Goal: Find specific page/section: Find specific page/section

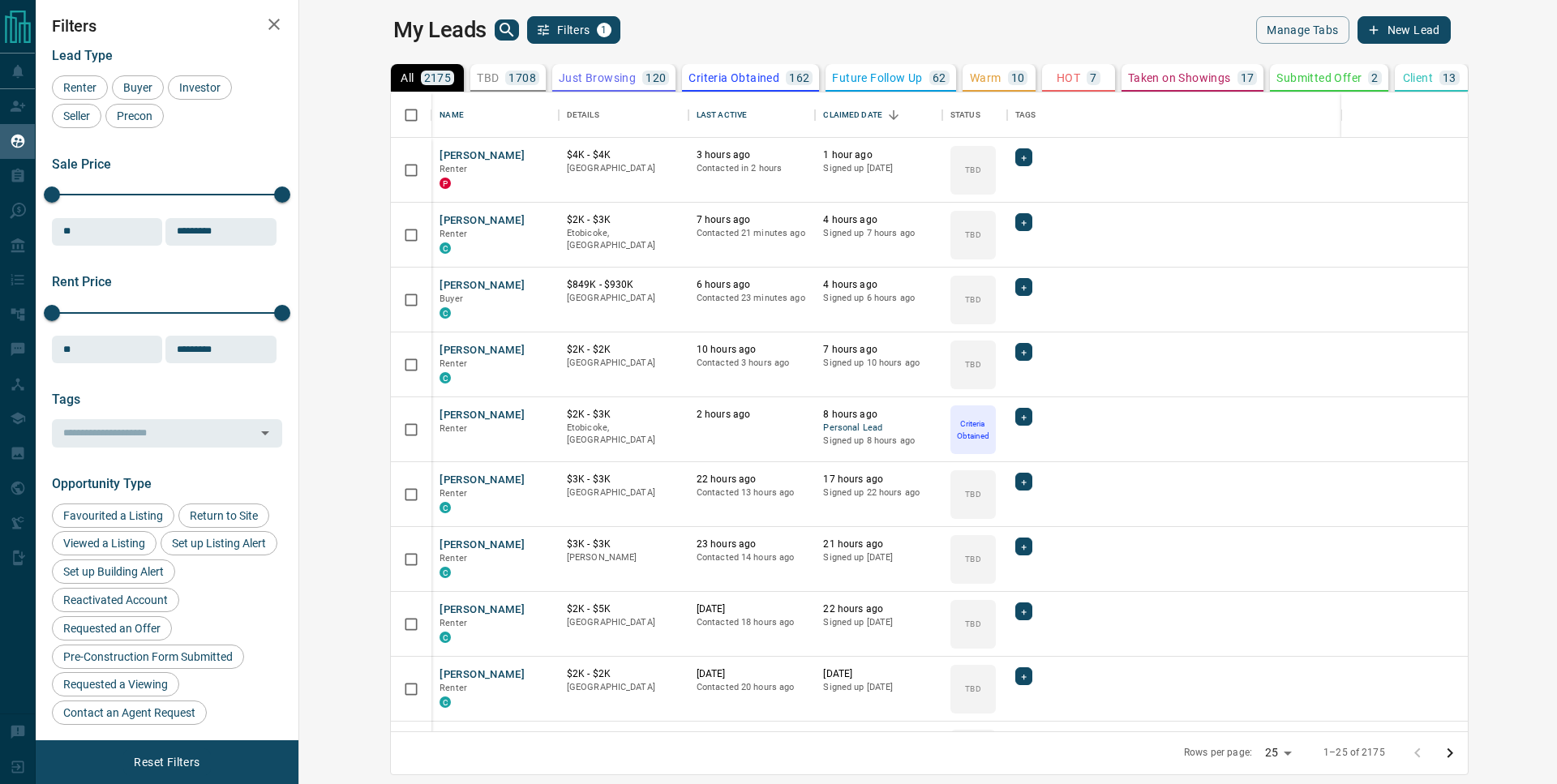
scroll to position [626, 1238]
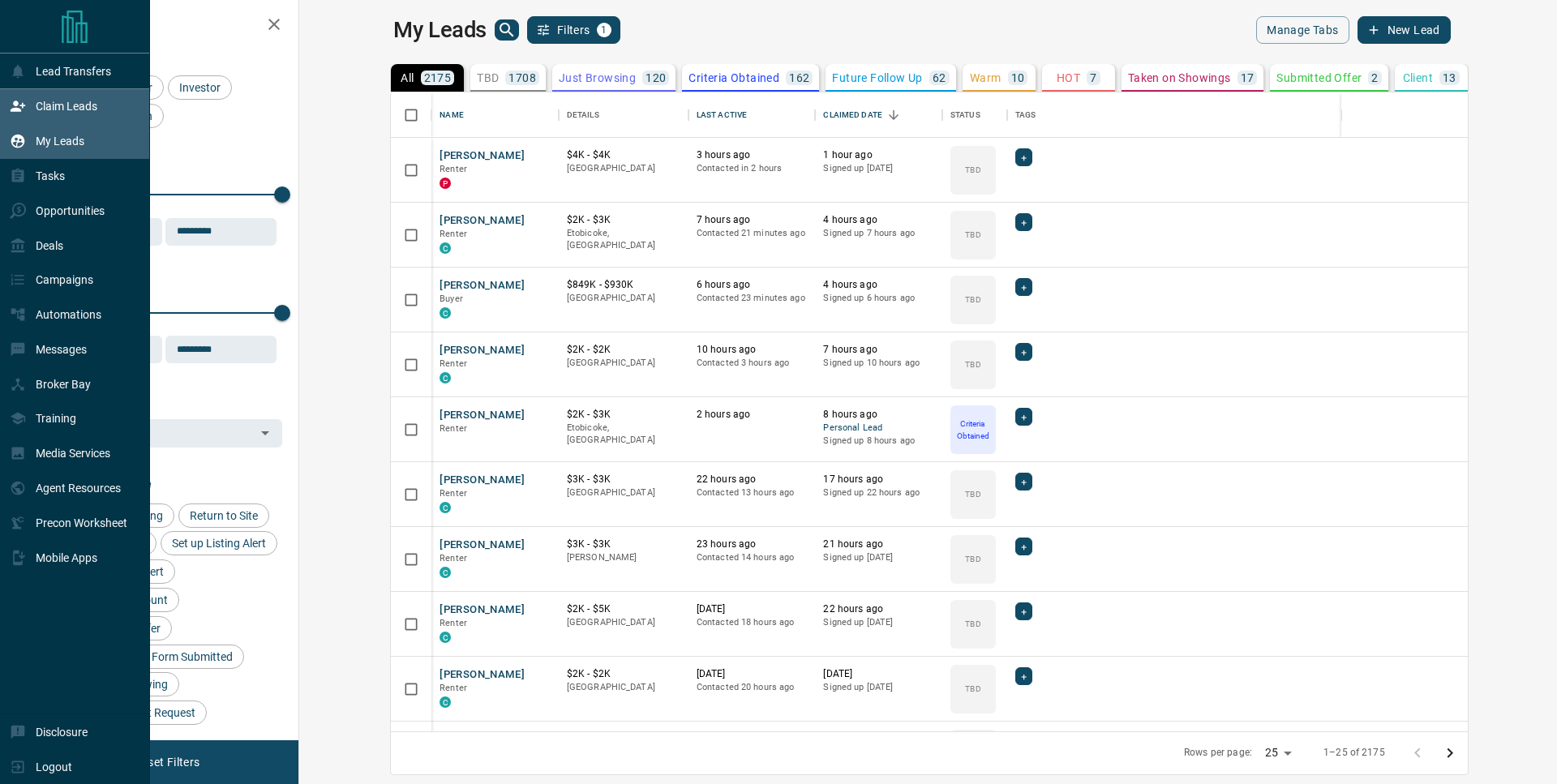
click at [20, 102] on icon at bounding box center [18, 106] width 16 height 16
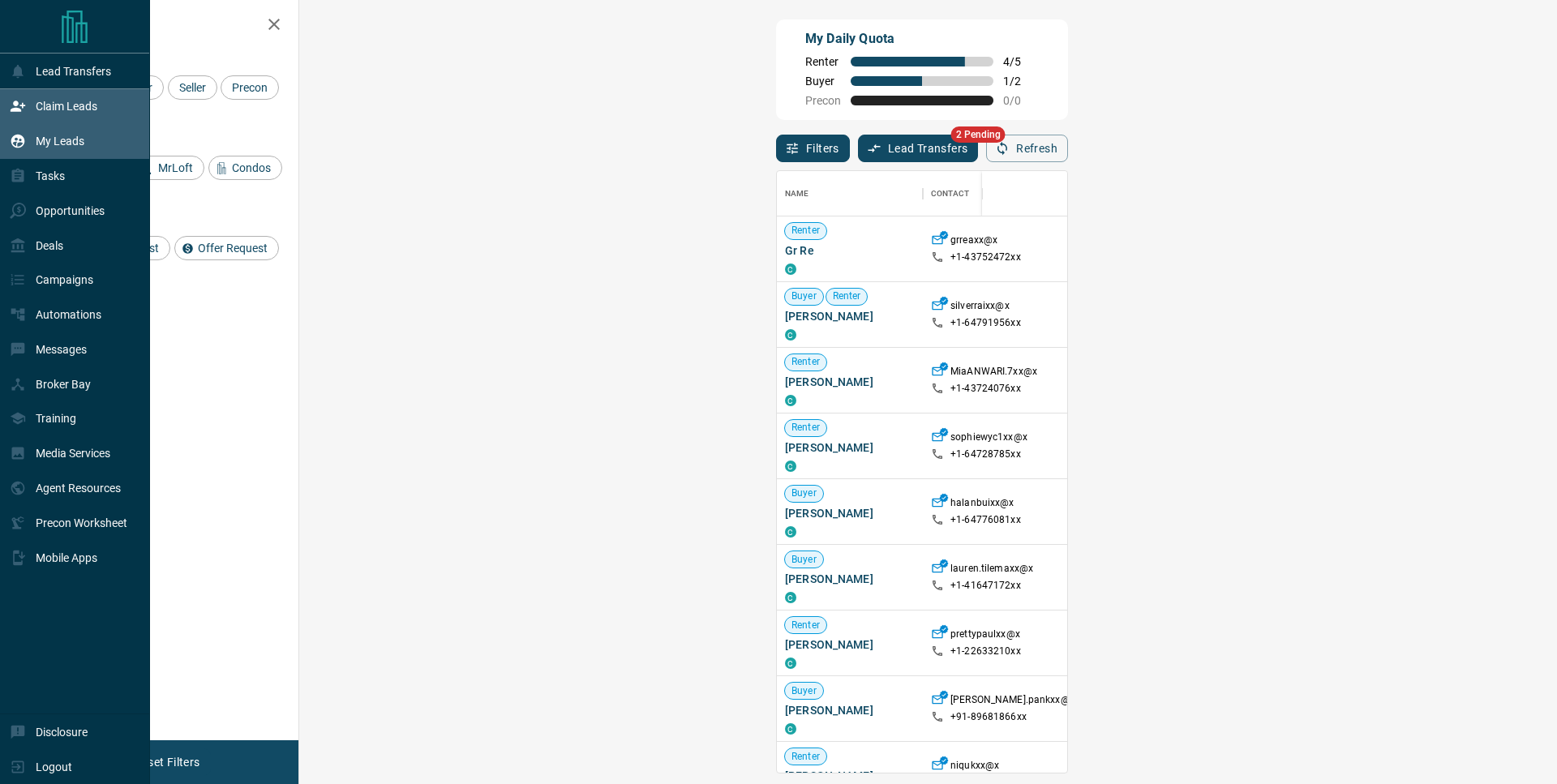
click at [75, 144] on p "My Leads" at bounding box center [60, 141] width 49 height 13
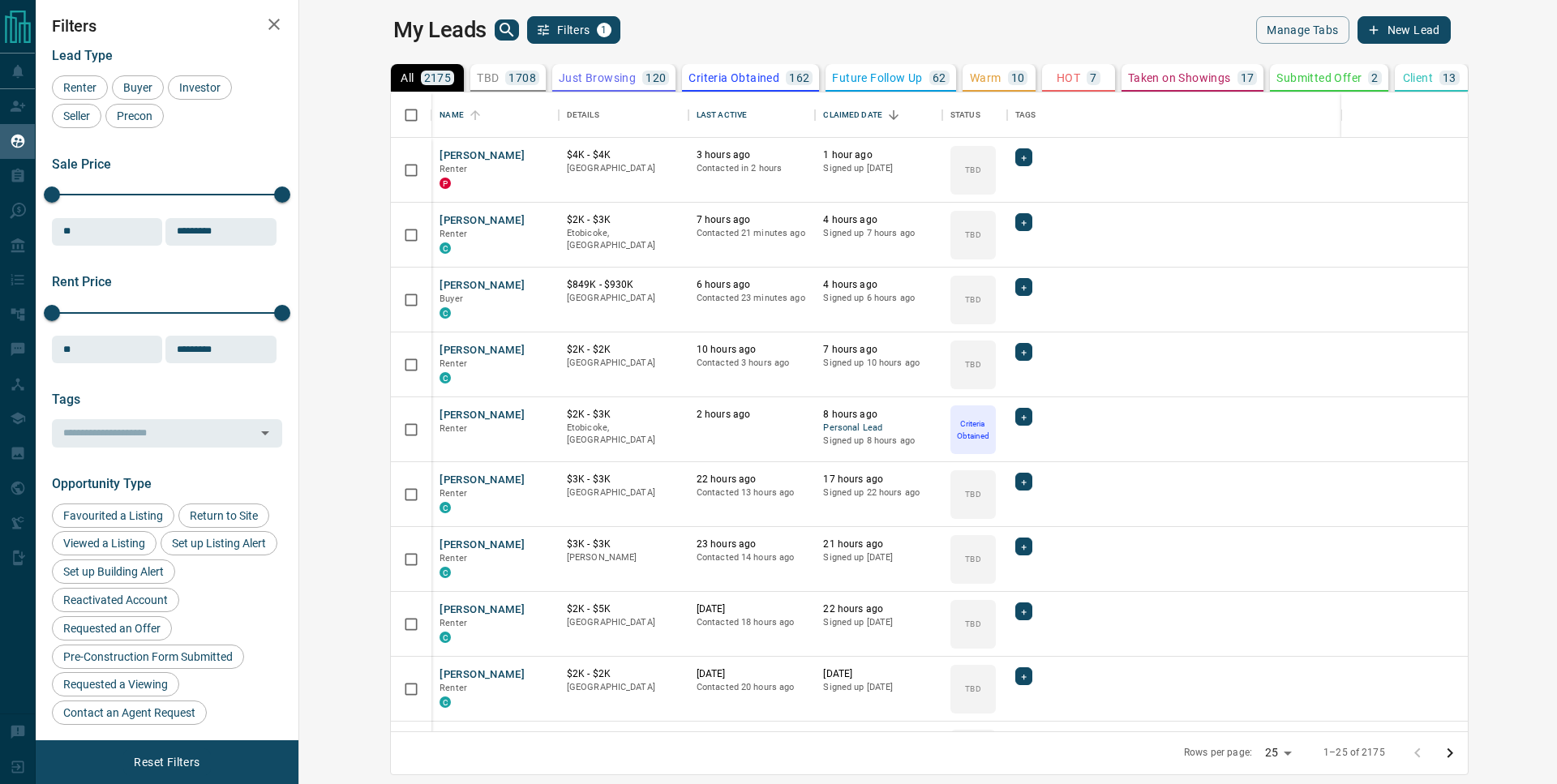
scroll to position [626, 1238]
click at [497, 31] on icon "search button" at bounding box center [506, 29] width 19 height 19
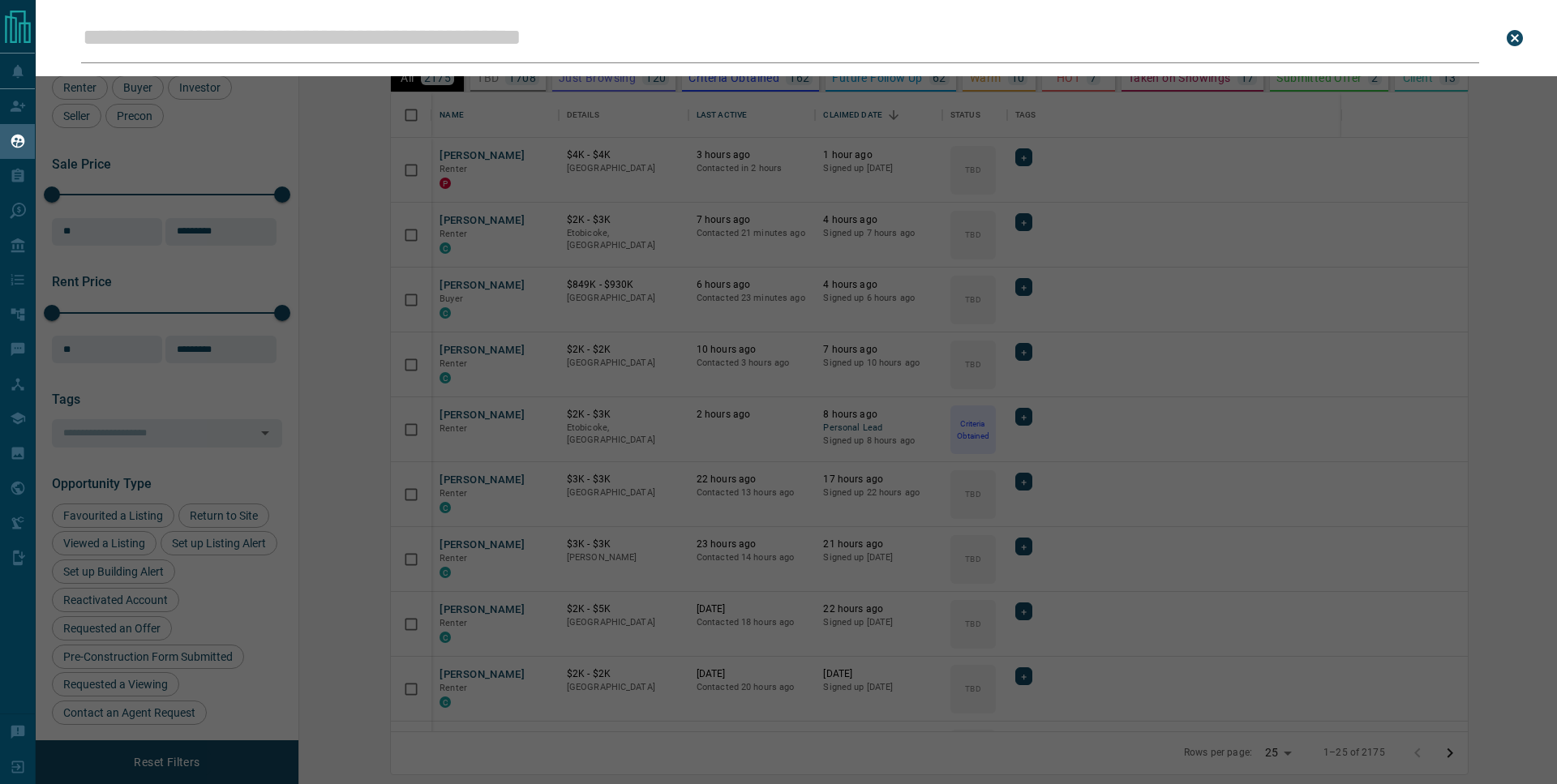
click at [416, 53] on input "Leads Search Bar" at bounding box center [780, 38] width 1398 height 51
click at [419, 41] on input "Leads Search Bar" at bounding box center [780, 38] width 1398 height 51
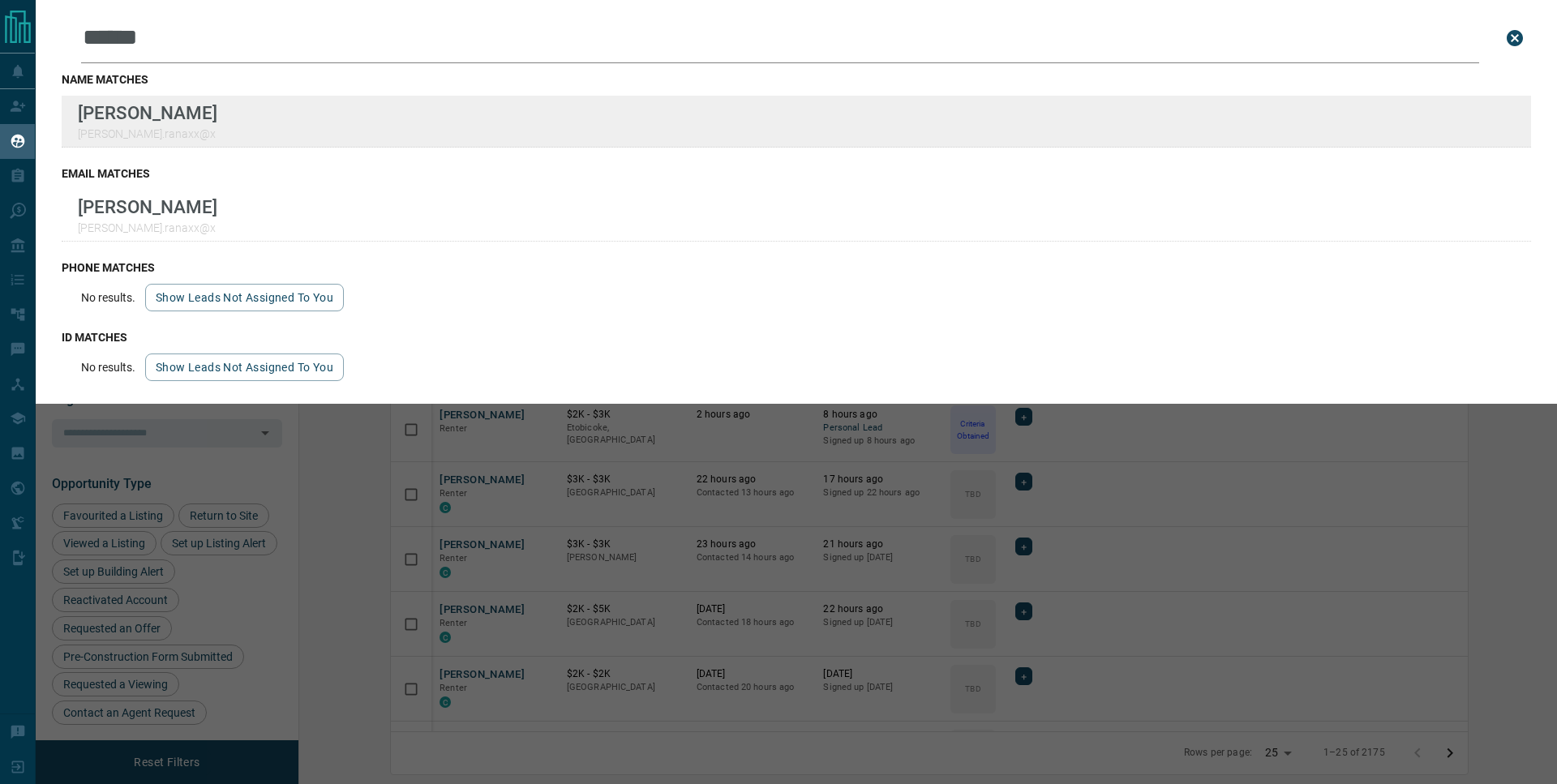
type input "******"
click at [280, 98] on div "[PERSON_NAME] [PERSON_NAME].ranaxx@x" at bounding box center [796, 121] width 1469 height 52
